Goal: Transaction & Acquisition: Register for event/course

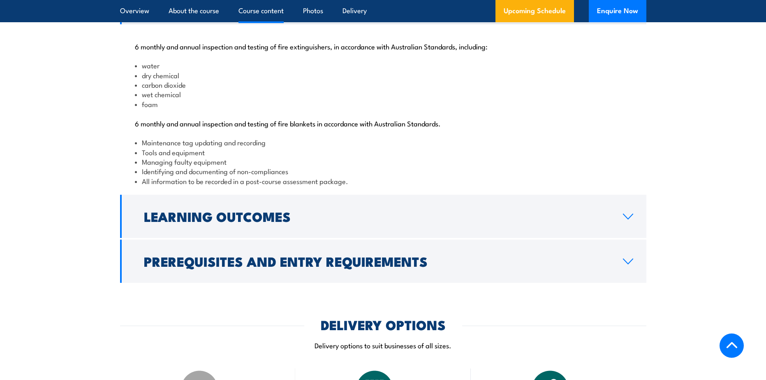
scroll to position [864, 0]
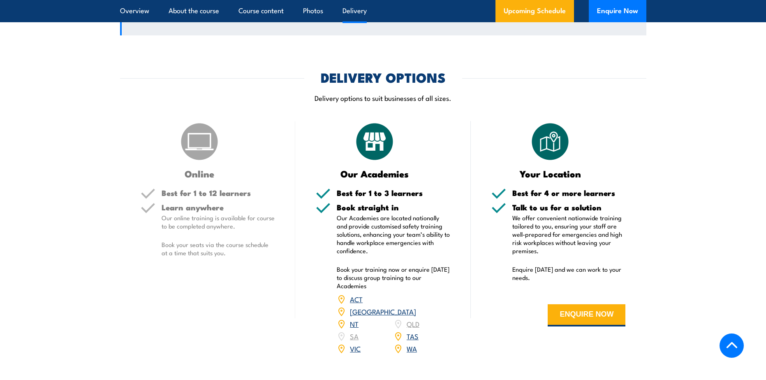
click at [350, 19] on h2 "Prerequisites and Entry Requirements" at bounding box center [377, 14] width 466 height 12
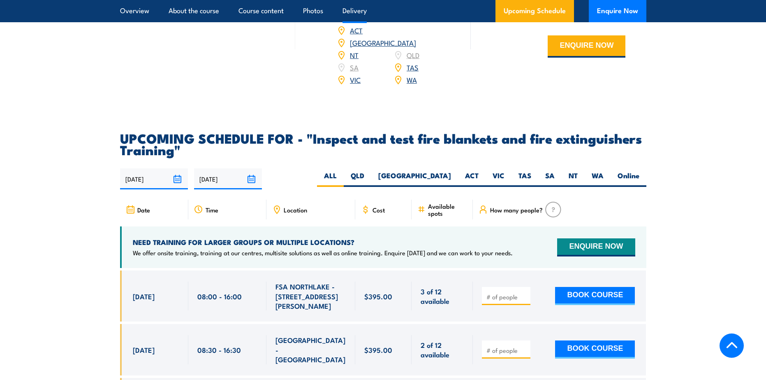
scroll to position [1353, 0]
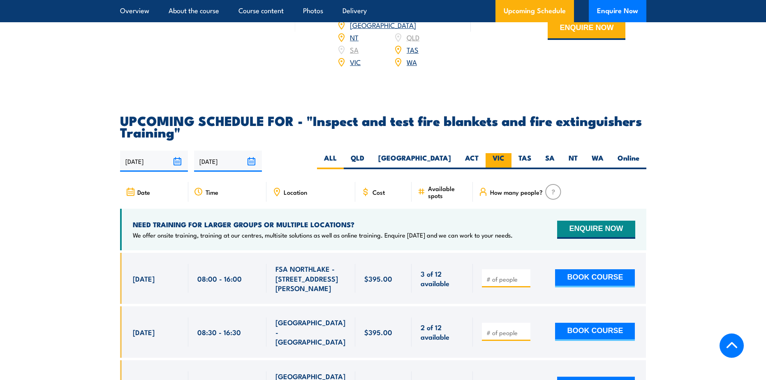
click at [502, 169] on label "VIC" at bounding box center [499, 161] width 26 height 16
click at [505, 158] on input "VIC" at bounding box center [507, 155] width 5 height 5
radio input "true"
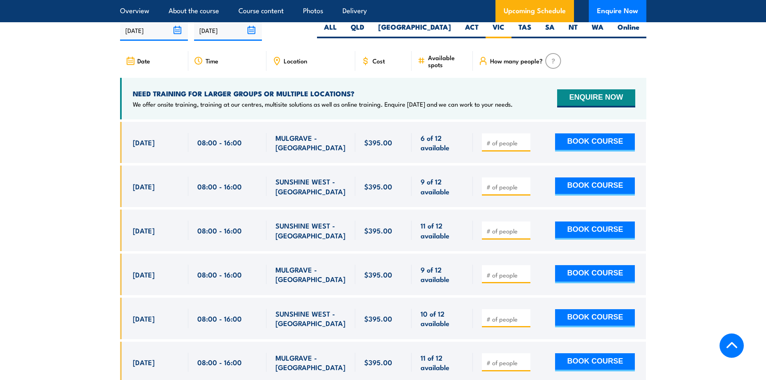
click at [513, 191] on input "number" at bounding box center [507, 187] width 41 height 8
type input "1"
click at [589, 195] on button "BOOK COURSE" at bounding box center [595, 186] width 80 height 18
